Goal: Information Seeking & Learning: Learn about a topic

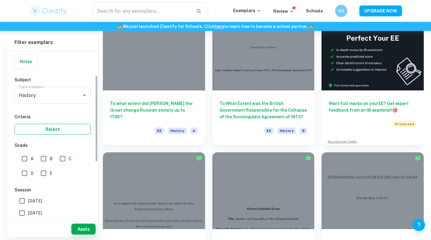
scroll to position [46, 0]
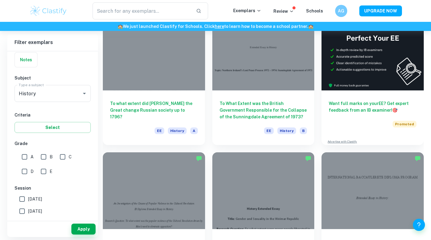
click at [23, 157] on input "A" at bounding box center [24, 156] width 12 height 12
checkbox input "true"
click at [84, 230] on button "Apply" at bounding box center [83, 228] width 24 height 11
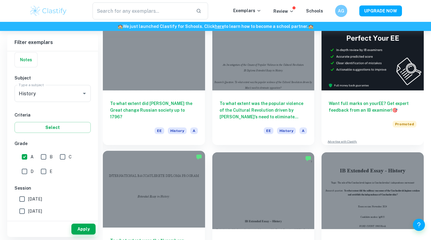
scroll to position [0, 0]
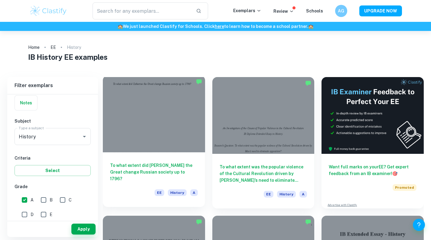
click at [175, 159] on div "To what extent did [PERSON_NAME] the Great change Russian society up to 1796? E…" at bounding box center [154, 179] width 102 height 55
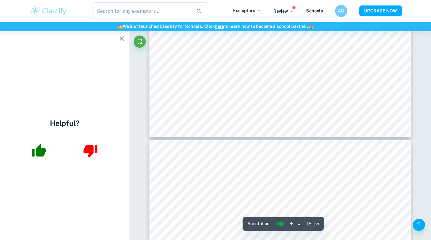
scroll to position [6783, 0]
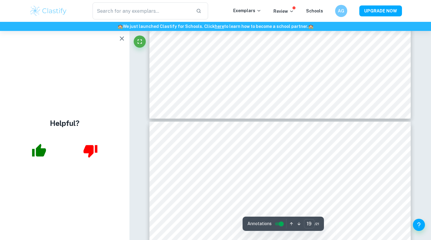
type input "20"
